Goal: Task Accomplishment & Management: Complete application form

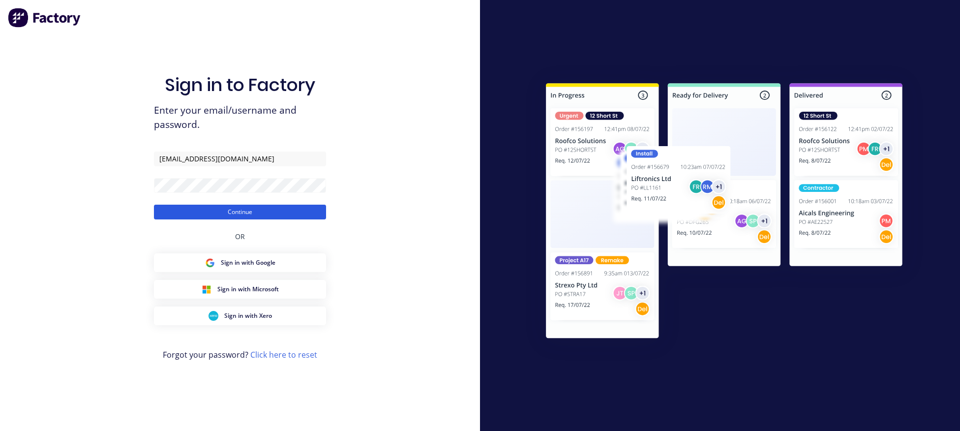
click at [239, 214] on button "Continue" at bounding box center [240, 212] width 172 height 15
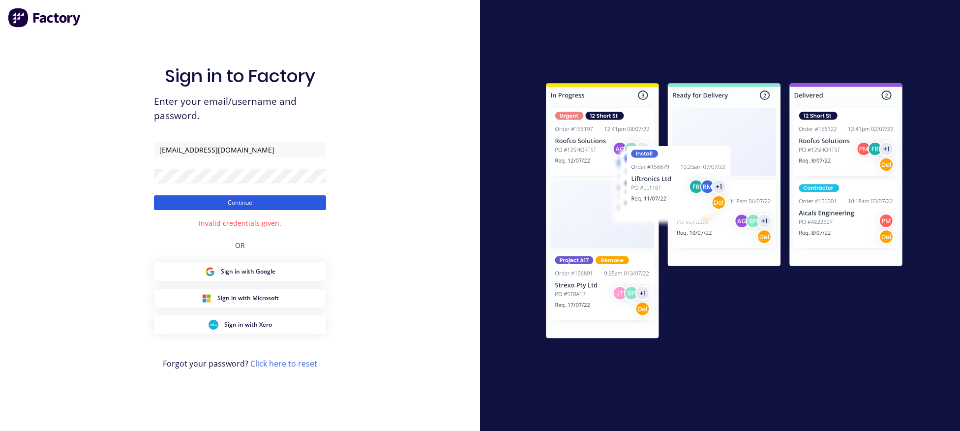
click at [244, 201] on button "Continue" at bounding box center [240, 202] width 172 height 15
click at [154, 195] on button "Continue" at bounding box center [240, 202] width 172 height 15
click at [284, 146] on input "[EMAIL_ADDRESS][DOMAIN_NAME]" at bounding box center [240, 149] width 172 height 15
drag, startPoint x: 92, startPoint y: 156, endPoint x: 57, endPoint y: 156, distance: 34.4
click at [154, 156] on input "[EMAIL_ADDRESS][DOMAIN_NAME]" at bounding box center [240, 149] width 172 height 15
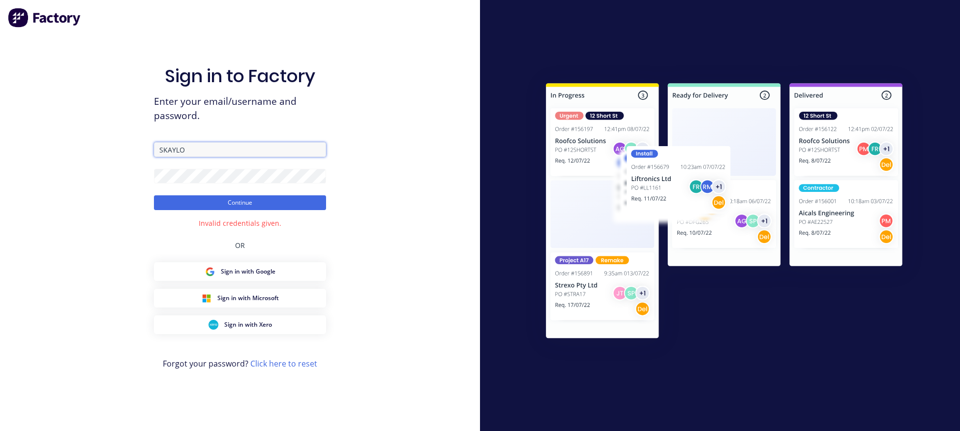
click at [198, 153] on input "SKAYLO" at bounding box center [240, 149] width 172 height 15
drag, startPoint x: 199, startPoint y: 150, endPoint x: 128, endPoint y: 151, distance: 70.4
click at [154, 151] on input "SKAYLO" at bounding box center [240, 149] width 172 height 15
type input "[EMAIL_ADDRESS][DOMAIN_NAME]"
click at [256, 207] on button "Continue" at bounding box center [240, 202] width 172 height 15
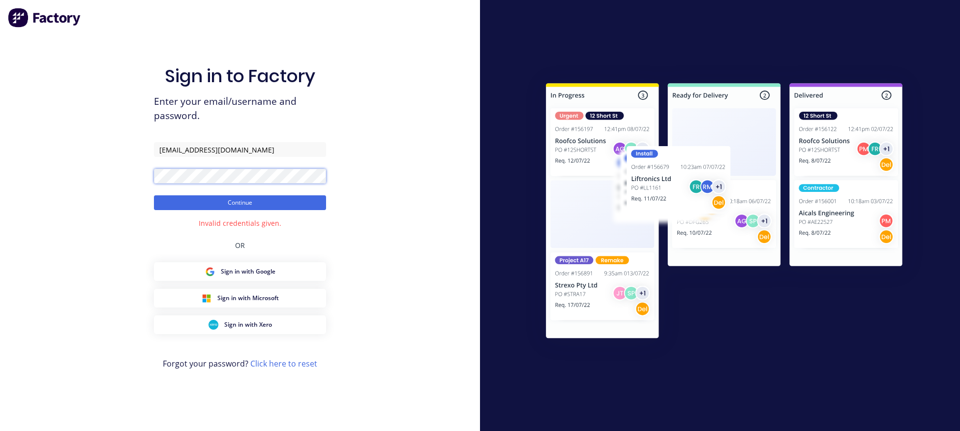
click at [154, 195] on button "Continue" at bounding box center [240, 202] width 172 height 15
click at [276, 149] on input "[EMAIL_ADDRESS][DOMAIN_NAME]" at bounding box center [240, 149] width 172 height 15
click at [349, 134] on div "Sign in to Factory Enter your email/username and password. [EMAIL_ADDRESS][DOMA…" at bounding box center [240, 215] width 480 height 431
